Goal: Navigation & Orientation: Go to known website

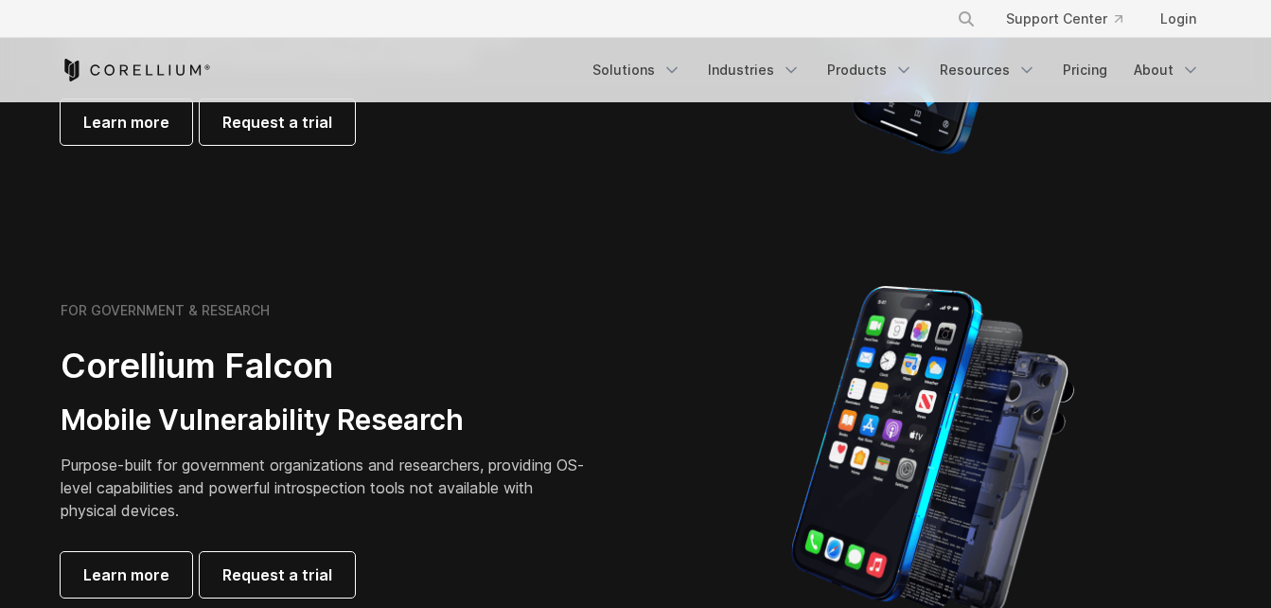
scroll to position [719, 0]
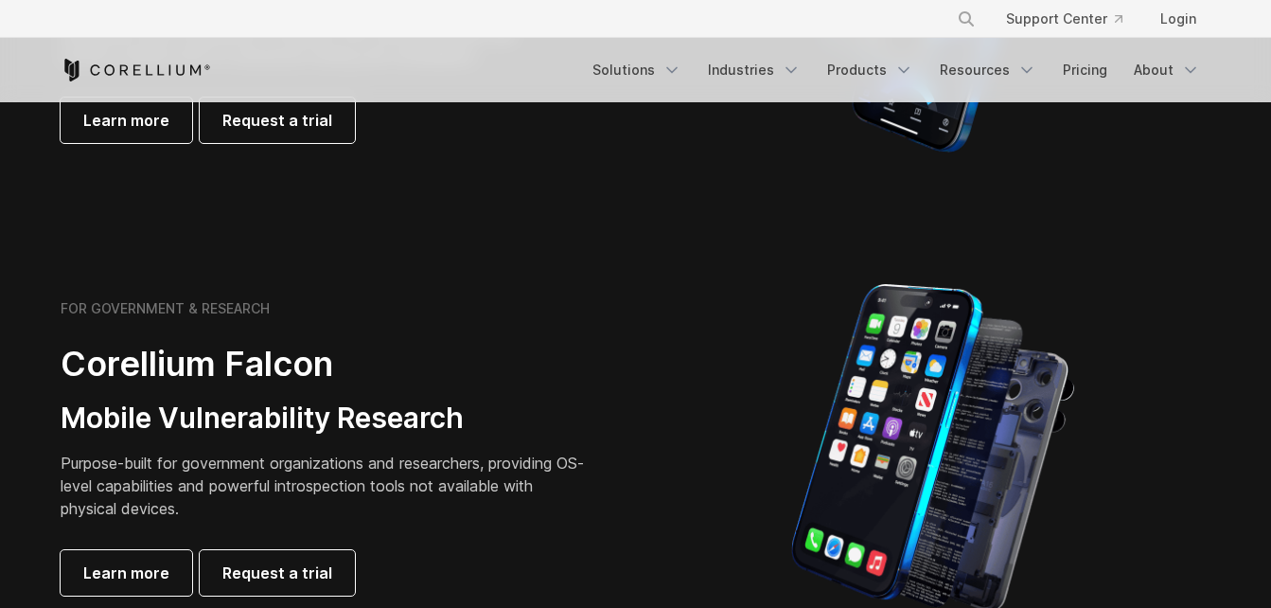
drag, startPoint x: 598, startPoint y: 309, endPoint x: 526, endPoint y: 323, distance: 73.3
drag, startPoint x: 526, startPoint y: 323, endPoint x: 382, endPoint y: 334, distance: 144.3
click at [382, 334] on div "FOR GOVERNMENT & RESEARCH Corellium Falcon Mobile Vulnerability Research Purpos…" at bounding box center [326, 447] width 530 height 295
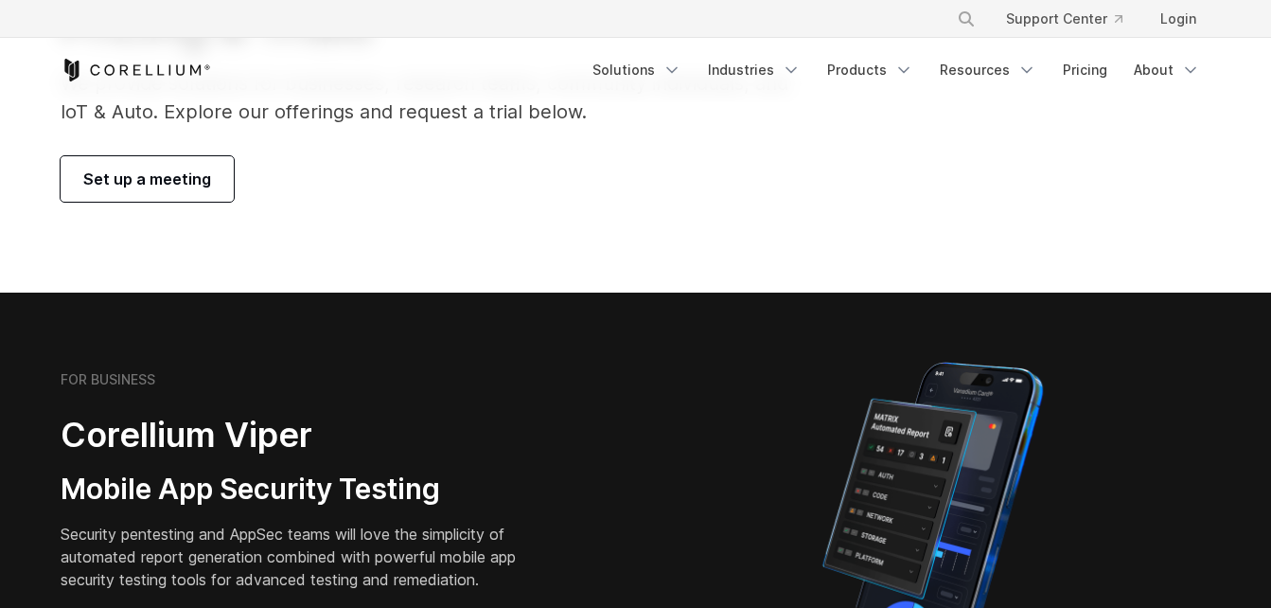
scroll to position [0, 0]
